Goal: Transaction & Acquisition: Purchase product/service

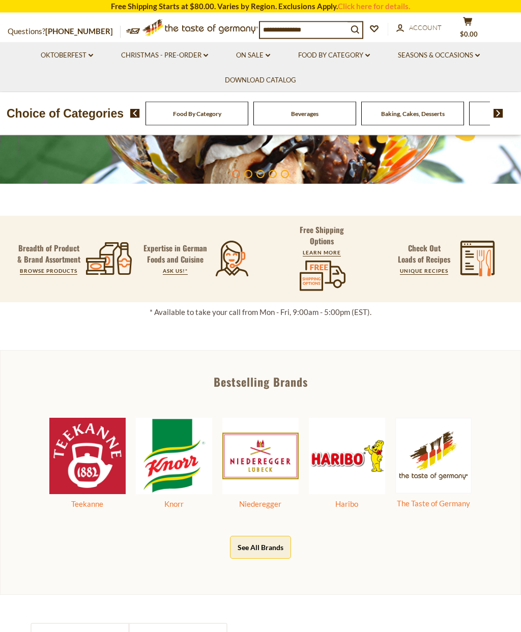
scroll to position [187, 0]
click at [428, 31] on span "Account" at bounding box center [425, 27] width 33 height 8
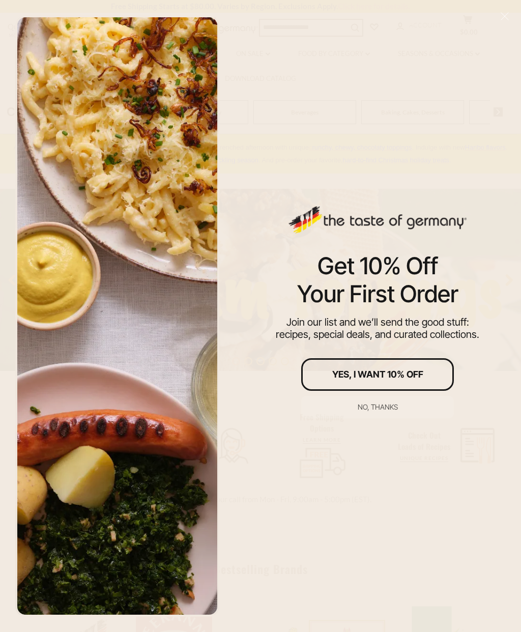
click at [429, 379] on button "Yes, I Want 10% Off" at bounding box center [377, 374] width 153 height 33
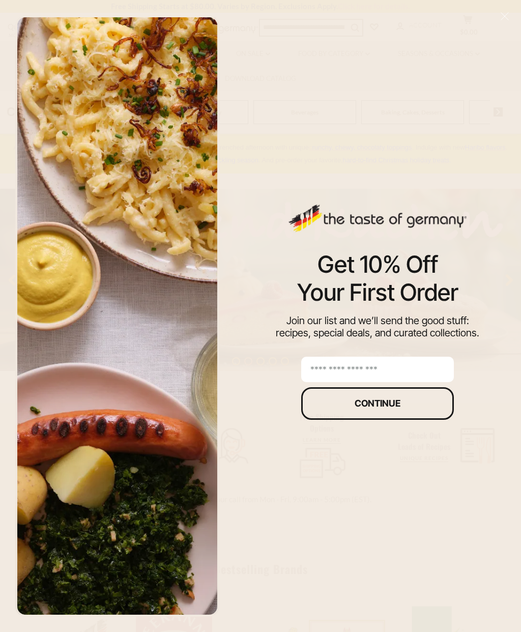
click at [428, 366] on input "email" at bounding box center [377, 368] width 153 height 25
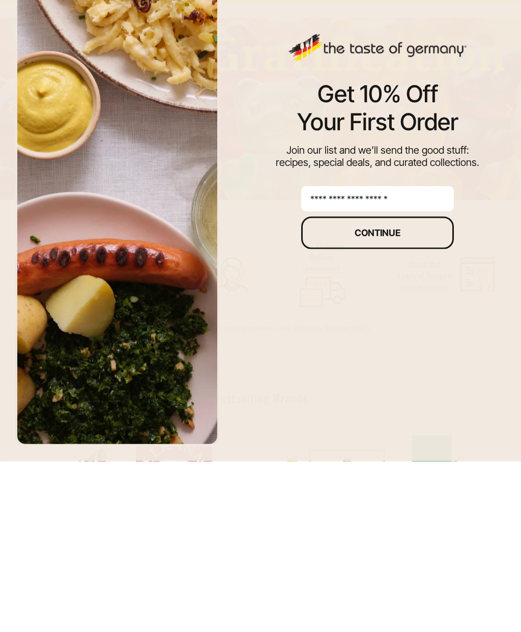
type input "**********"
click at [426, 387] on button "Continue" at bounding box center [377, 403] width 153 height 33
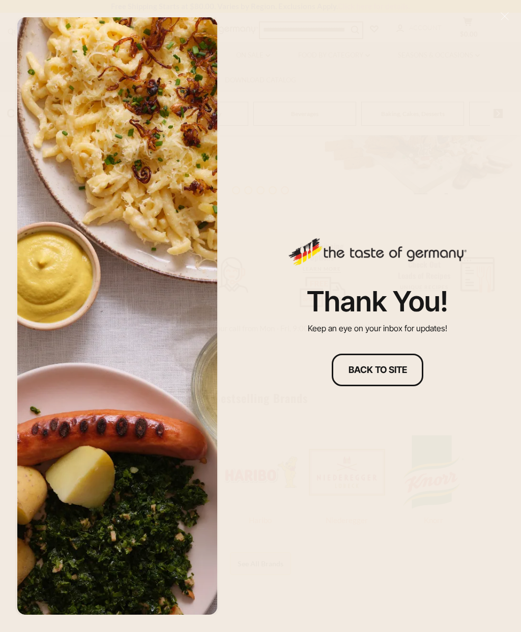
click at [401, 366] on div "Back to site" at bounding box center [377, 369] width 58 height 9
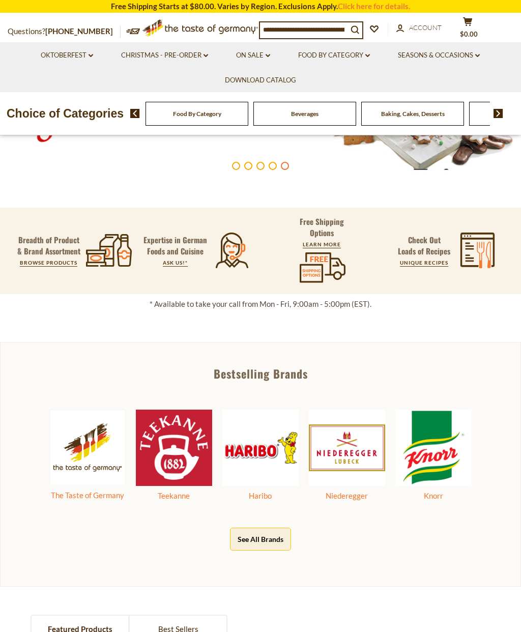
scroll to position [196, 0]
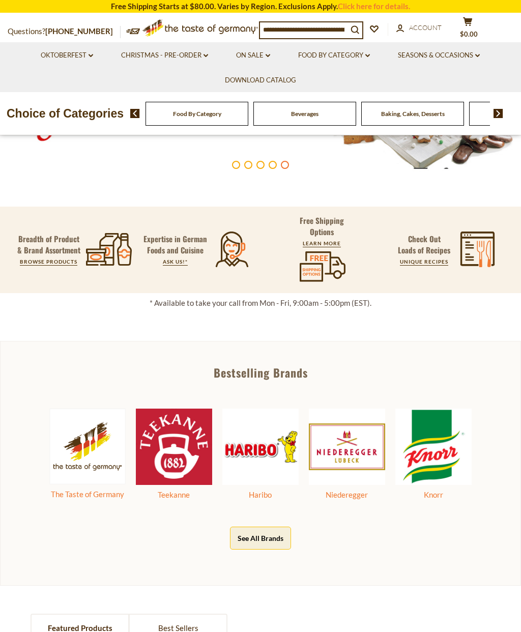
click at [56, 114] on p "Choice of Categories" at bounding box center [65, 113] width 130 height 19
click at [130, 113] on img at bounding box center [135, 113] width 10 height 9
click at [103, 110] on div "Food By Category" at bounding box center [52, 114] width 103 height 24
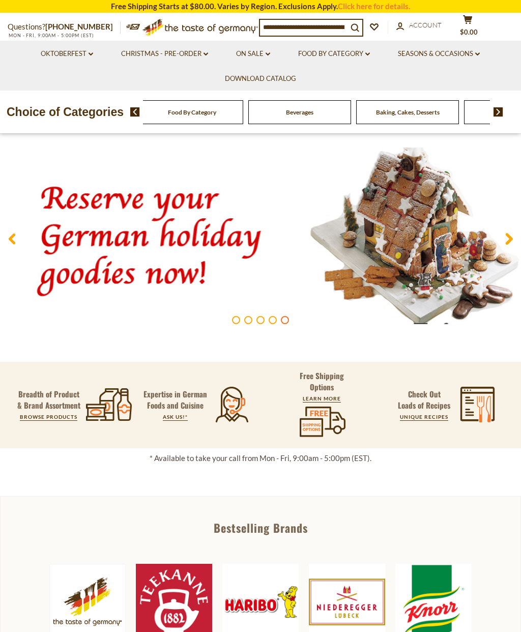
scroll to position [47, 0]
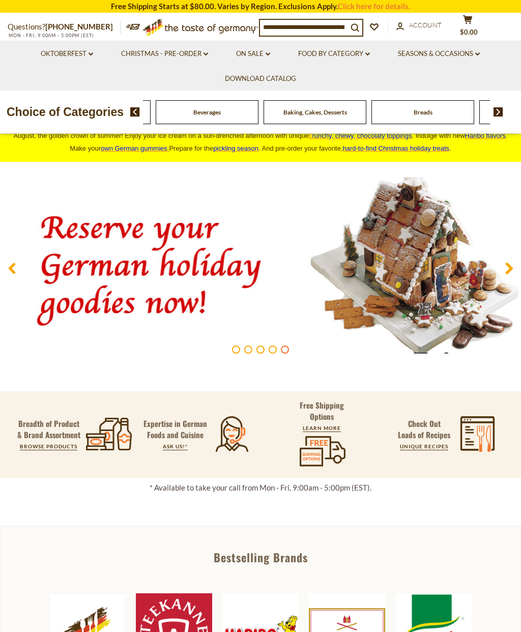
scroll to position [0, 0]
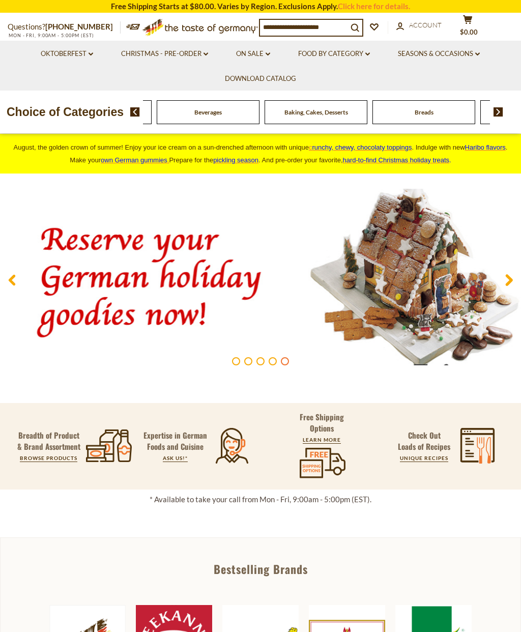
click at [344, 50] on link "Food By Category dropdown_arrow" at bounding box center [334, 53] width 72 height 11
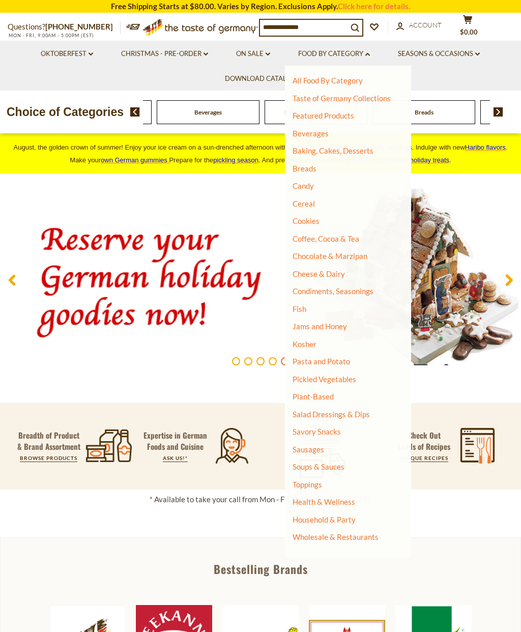
click at [305, 181] on link "Candy" at bounding box center [302, 185] width 21 height 9
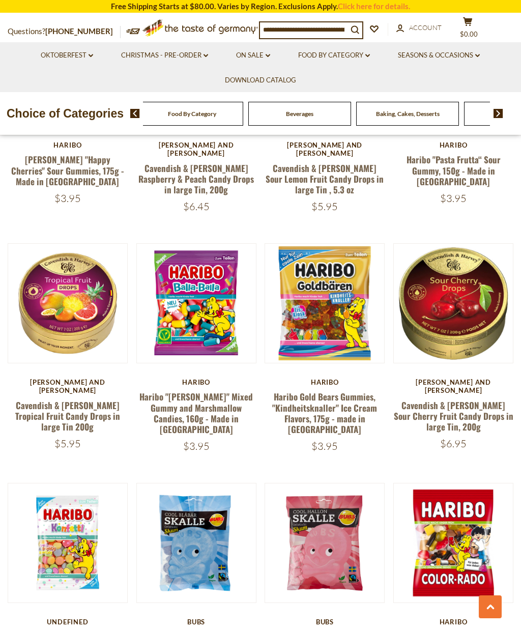
scroll to position [843, 0]
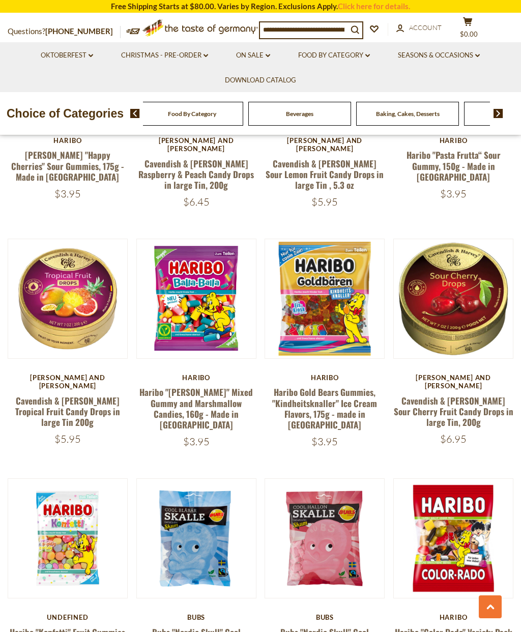
click at [347, 157] on button "Quick View" at bounding box center [324, 145] width 69 height 23
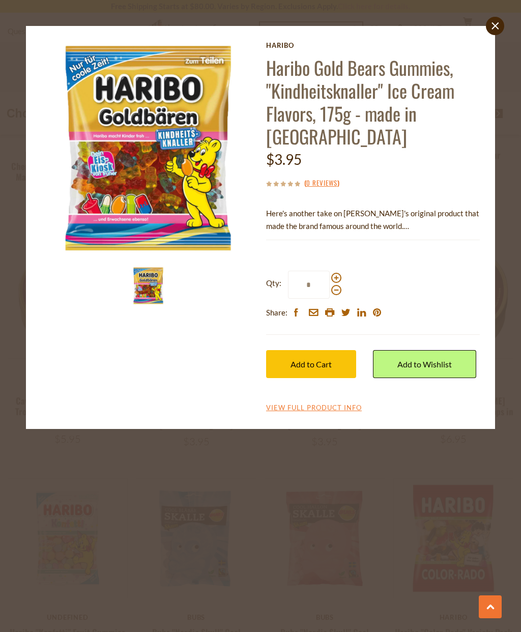
click at [306, 359] on span "Add to Cart" at bounding box center [310, 364] width 41 height 10
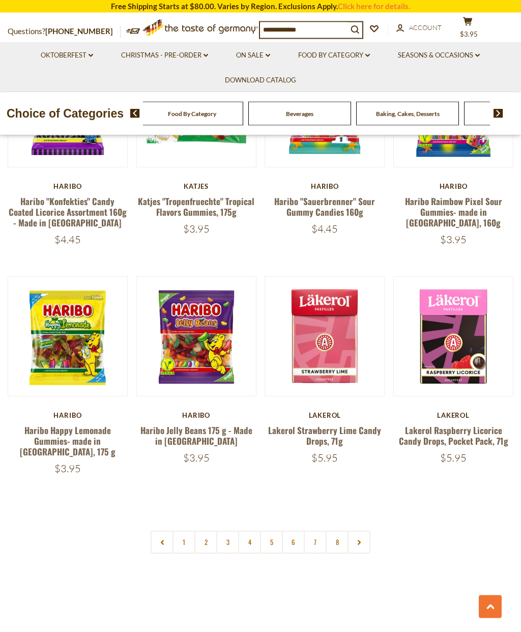
scroll to position [2009, 0]
click at [209, 530] on link "2" at bounding box center [205, 541] width 23 height 23
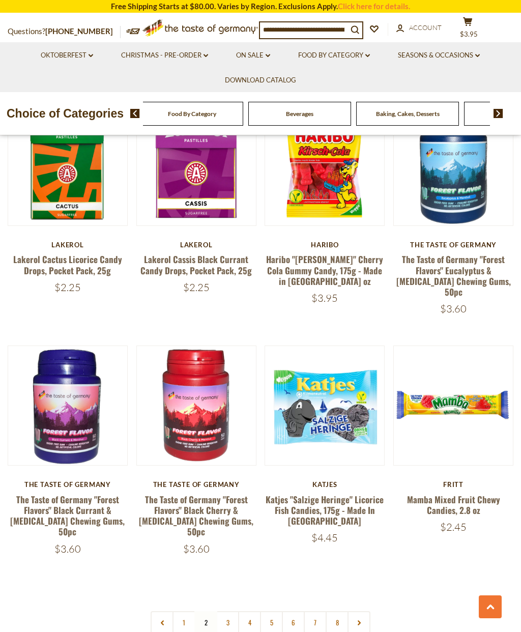
scroll to position [1908, 0]
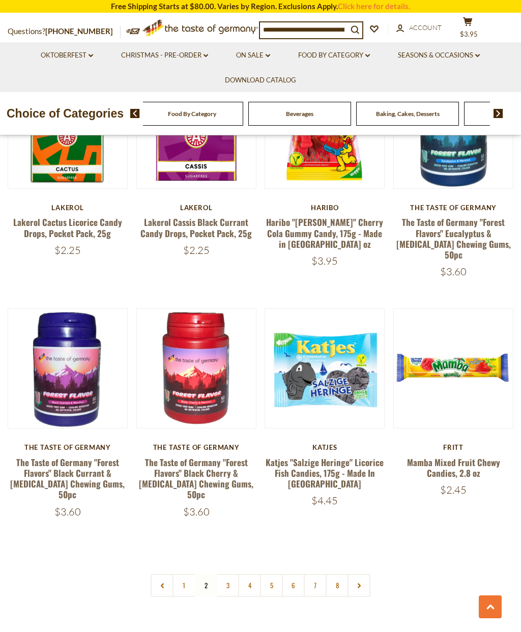
click at [237, 574] on link "3" at bounding box center [227, 585] width 23 height 23
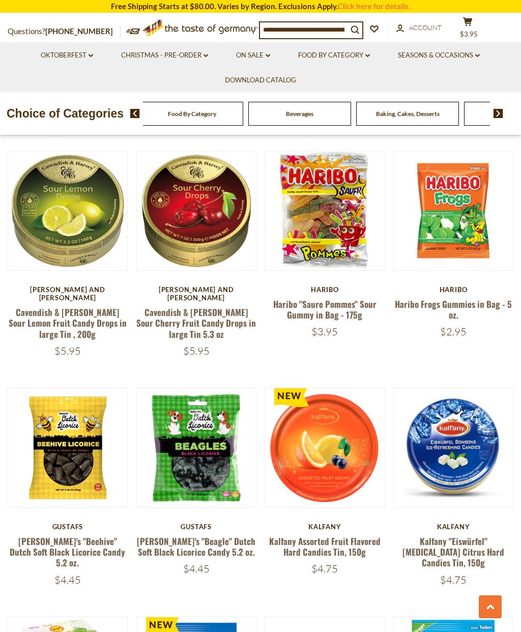
scroll to position [1600, 0]
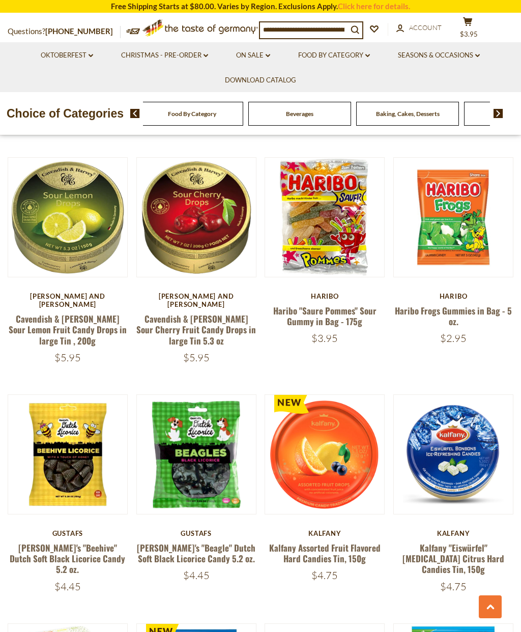
click at [463, 75] on button "Quick View" at bounding box center [453, 63] width 69 height 23
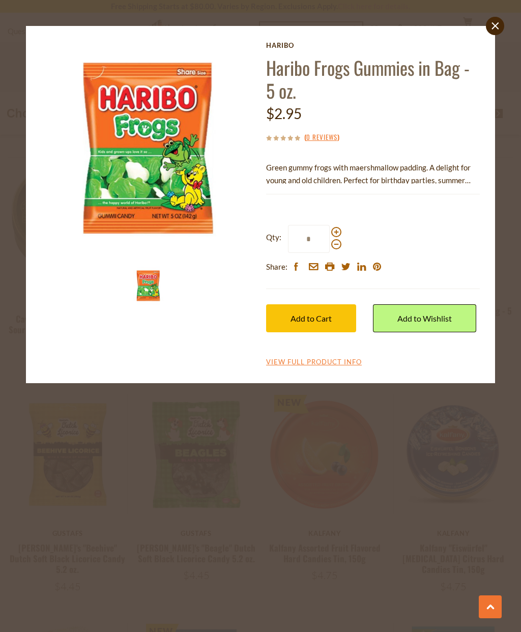
click at [306, 336] on div "Qty: * Share: facebook email printer twitter linkedin pinterest Add to Cart" at bounding box center [373, 278] width 214 height 138
click at [316, 317] on span "Add to Cart" at bounding box center [310, 318] width 41 height 10
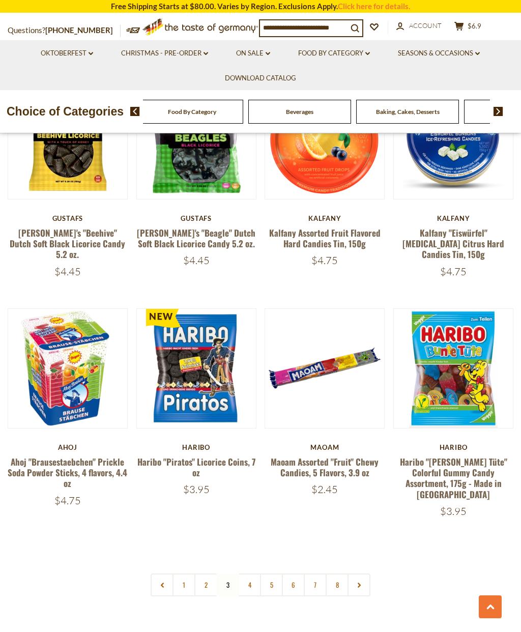
scroll to position [1944, 0]
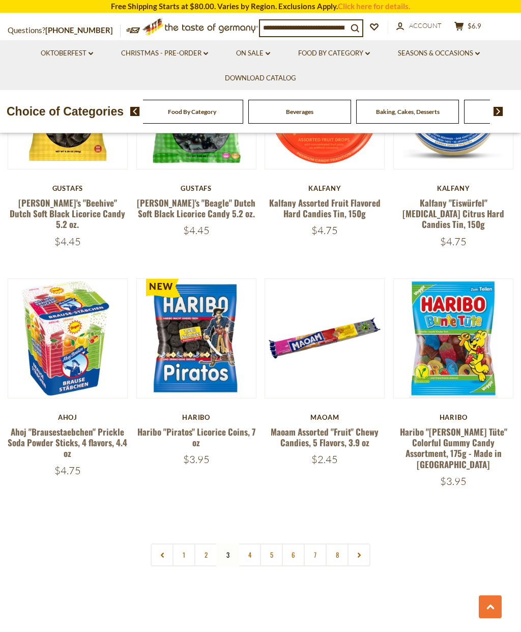
click at [254, 543] on link "4" at bounding box center [249, 554] width 23 height 23
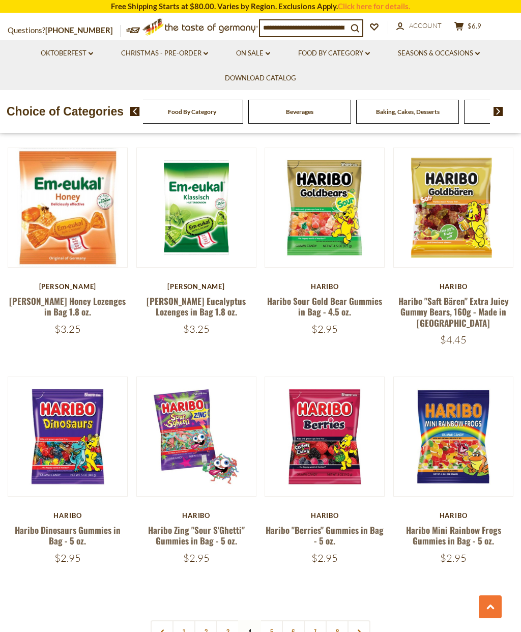
scroll to position [1856, 0]
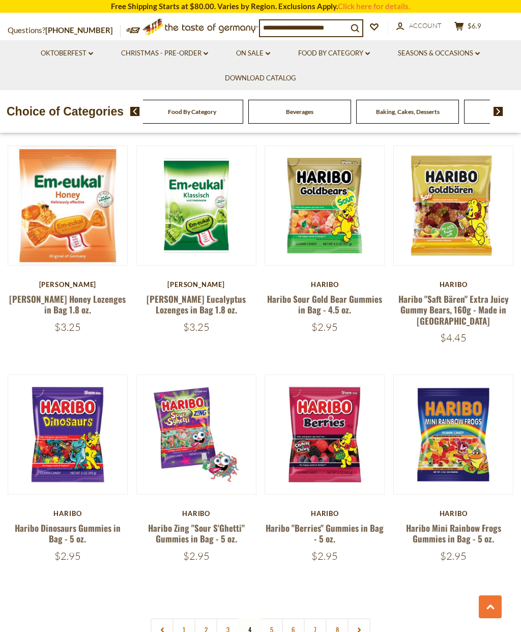
click at [274, 618] on link "5" at bounding box center [271, 629] width 23 height 23
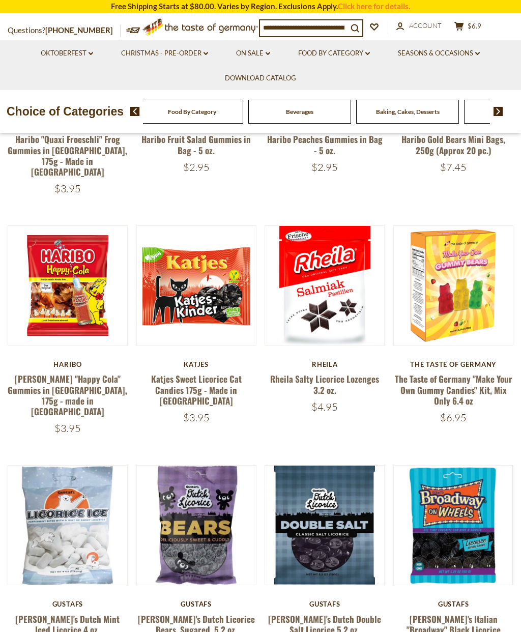
scroll to position [418, 0]
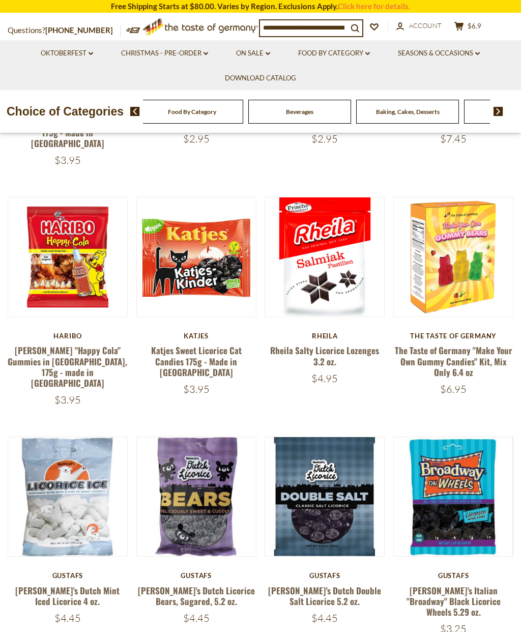
click at [51, 115] on button "Quick View" at bounding box center [67, 103] width 69 height 23
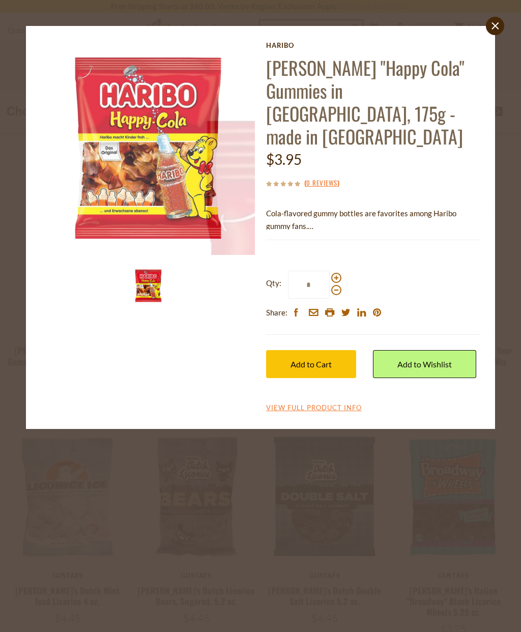
click at [320, 350] on button "Add to Cart" at bounding box center [311, 364] width 90 height 28
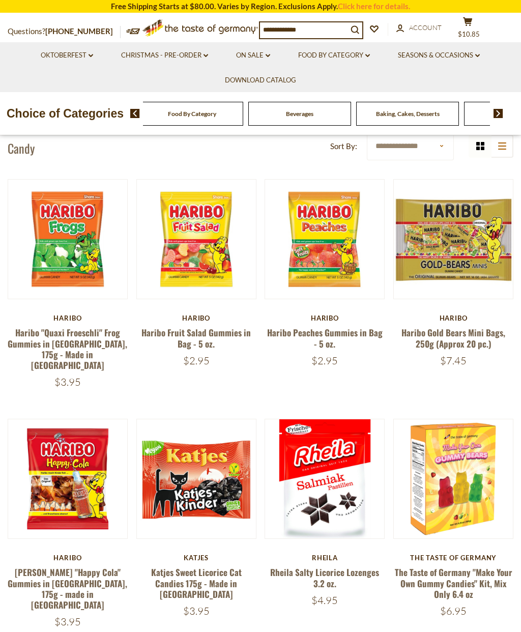
scroll to position [197, 0]
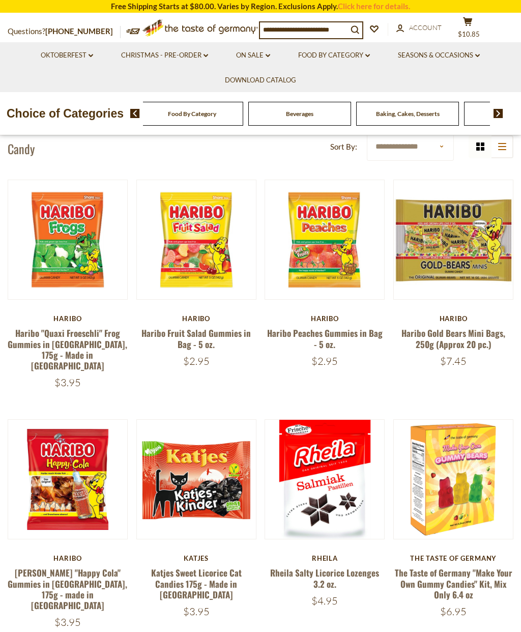
click at [52, 97] on button "Quick View" at bounding box center [67, 85] width 69 height 23
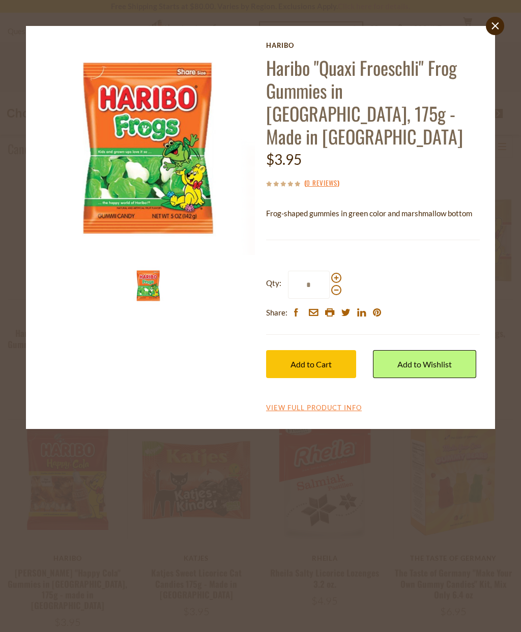
click at [328, 359] on span "Add to Cart" at bounding box center [310, 364] width 41 height 10
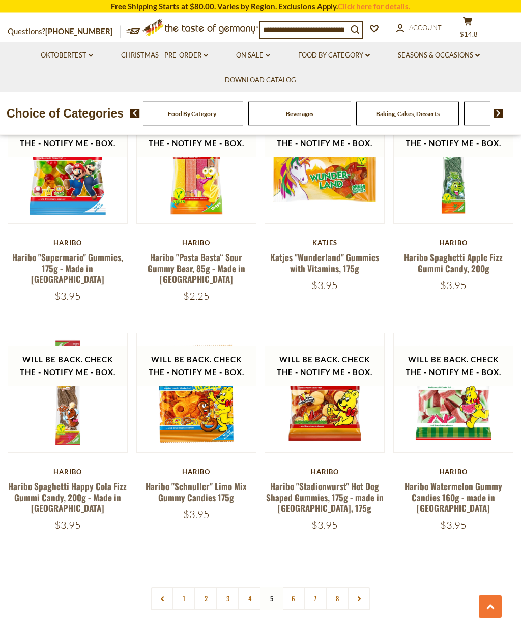
scroll to position [1942, 0]
click at [296, 587] on link "6" at bounding box center [293, 598] width 23 height 23
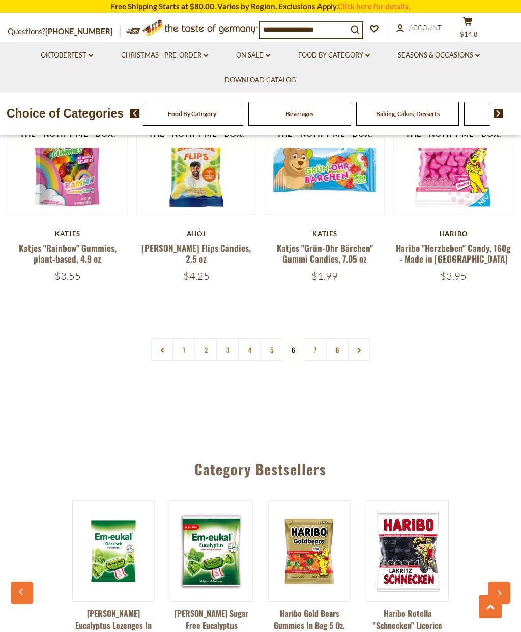
click at [316, 338] on link "7" at bounding box center [315, 349] width 23 height 23
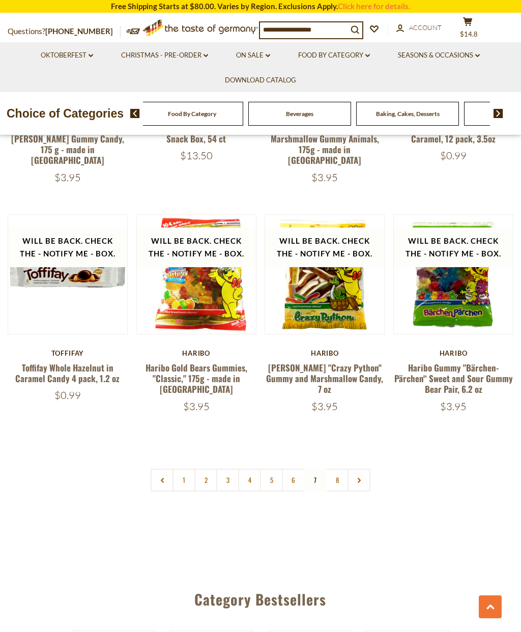
click at [227, 468] on link "3" at bounding box center [227, 479] width 23 height 23
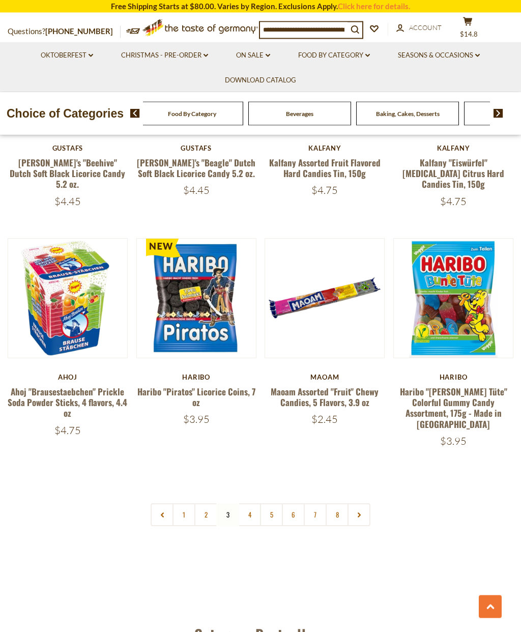
scroll to position [1985, 0]
click at [209, 503] on link "2" at bounding box center [205, 514] width 23 height 23
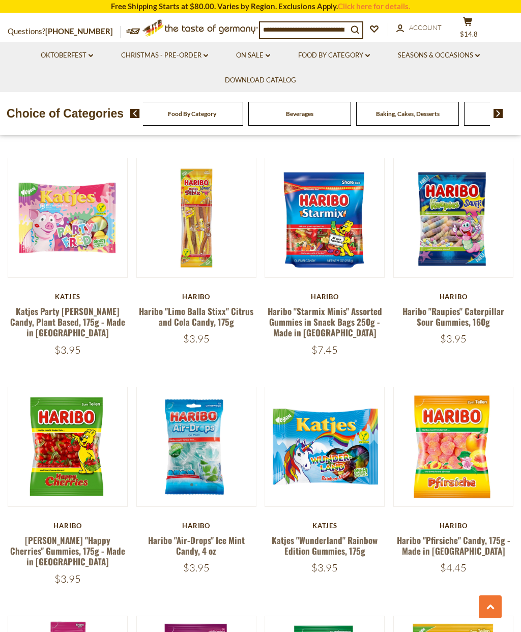
scroll to position [907, 0]
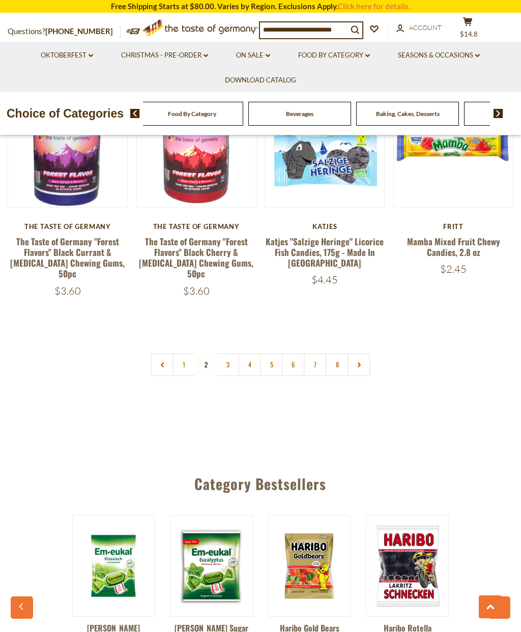
click at [184, 353] on link "1" at bounding box center [183, 364] width 23 height 23
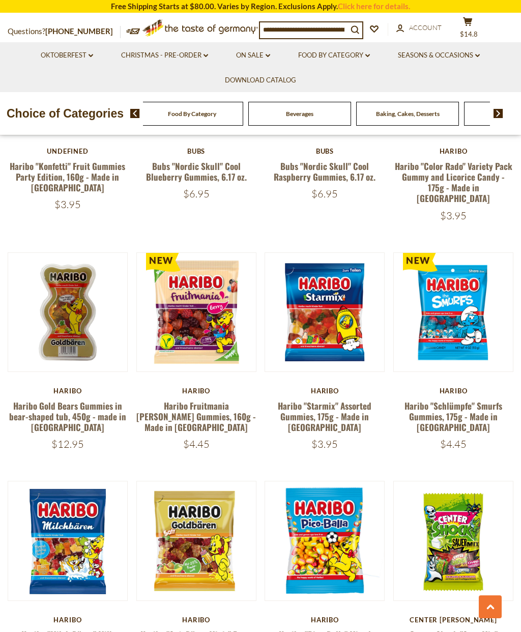
scroll to position [1321, 0]
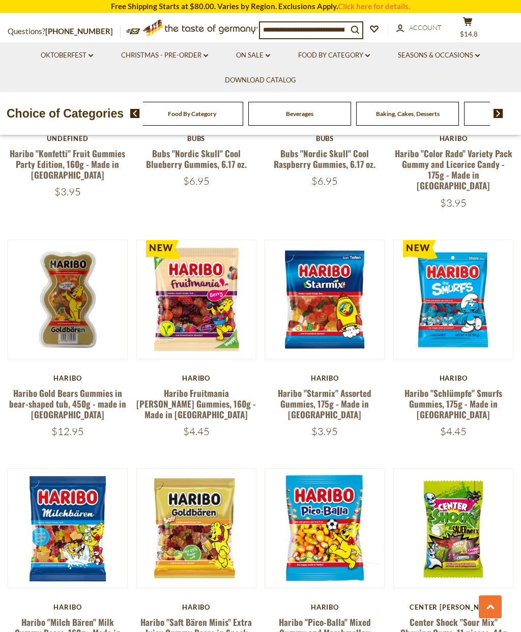
click at [55, 157] on button "Quick View" at bounding box center [67, 145] width 69 height 23
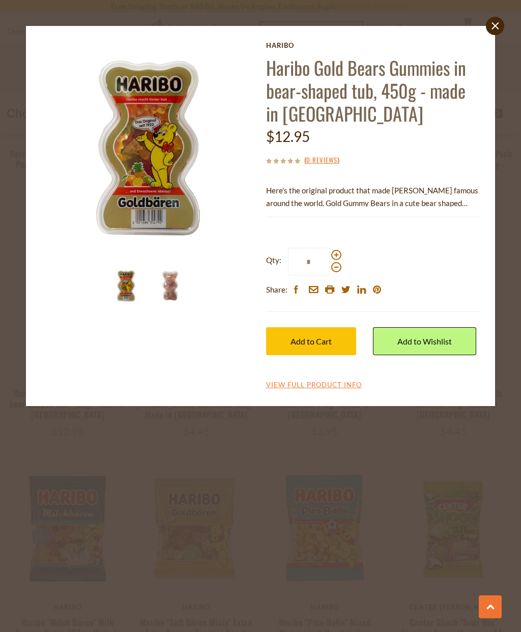
click at [329, 342] on span "Add to Cart" at bounding box center [310, 341] width 41 height 10
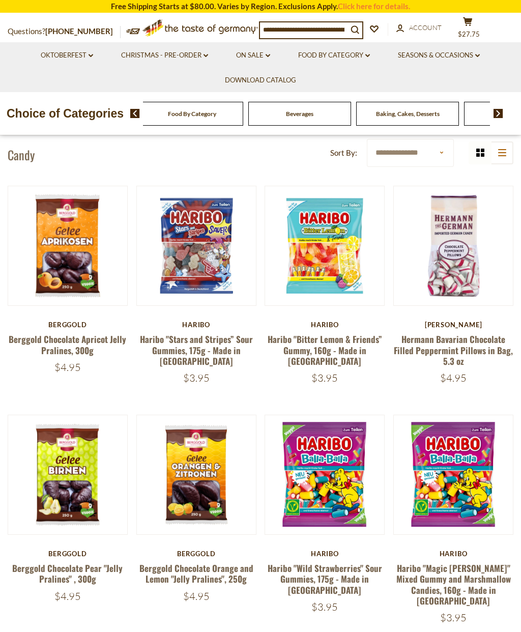
scroll to position [0, 0]
